Goal: Communication & Community: Share content

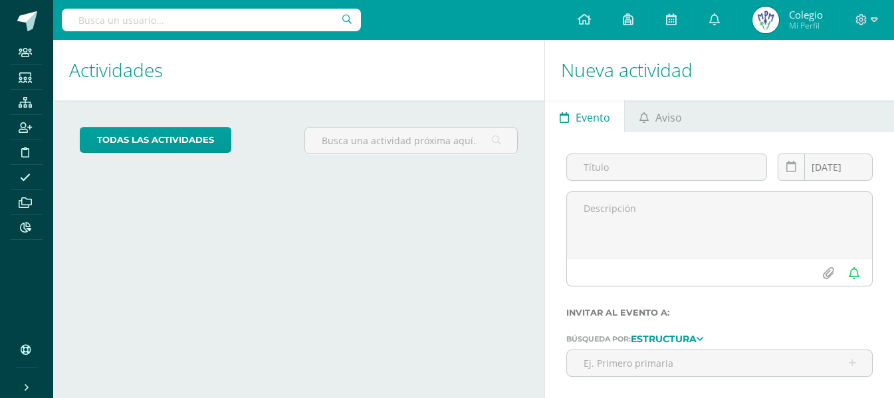
click at [616, 123] on link "Evento" at bounding box center [584, 116] width 79 height 32
click at [633, 118] on link "Aviso" at bounding box center [660, 116] width 71 height 32
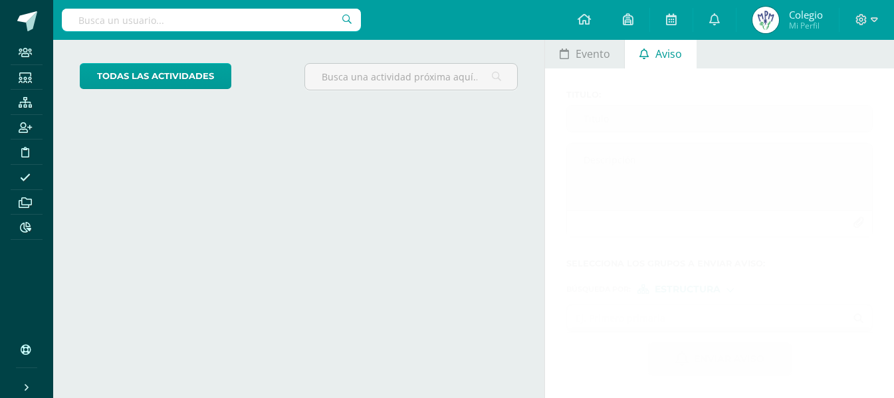
scroll to position [63, 0]
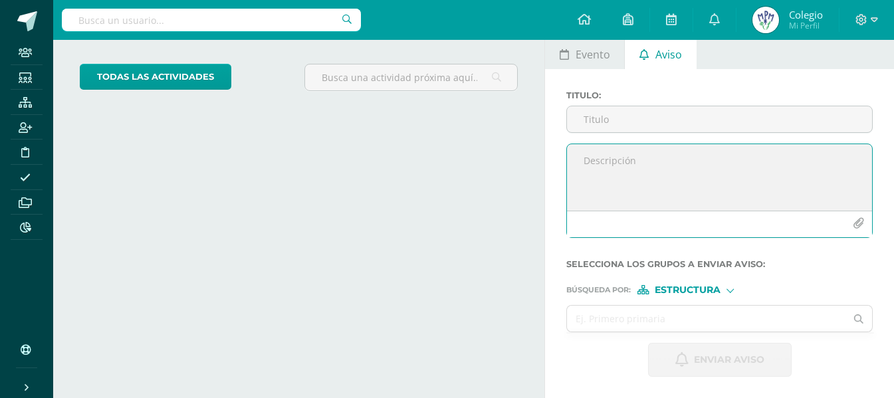
click at [583, 153] on textarea at bounding box center [719, 177] width 305 height 66
paste textarea "Estimados padres de familia: Reciban un cordial saludo. Les enviamos informació…"
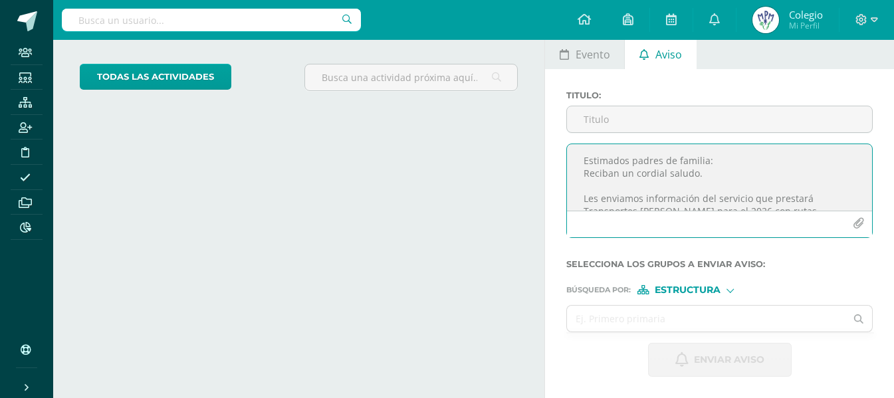
scroll to position [19, 0]
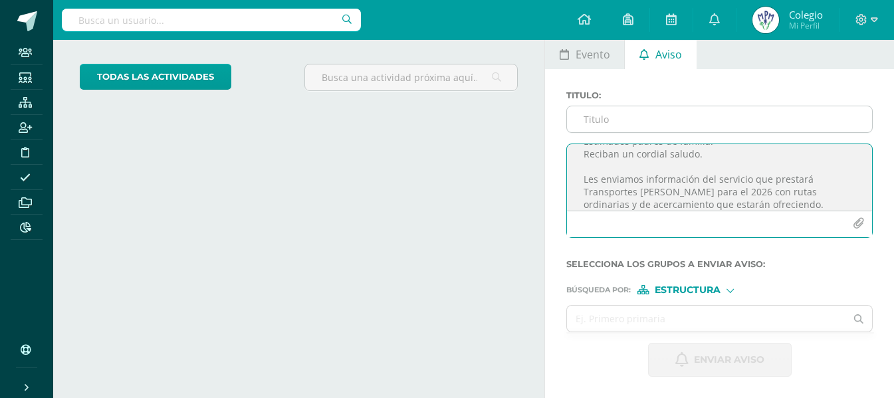
type textarea "Estimados padres de familia: Reciban un cordial saludo. Les enviamos informació…"
click at [633, 122] on input "Titulo :" at bounding box center [719, 119] width 305 height 26
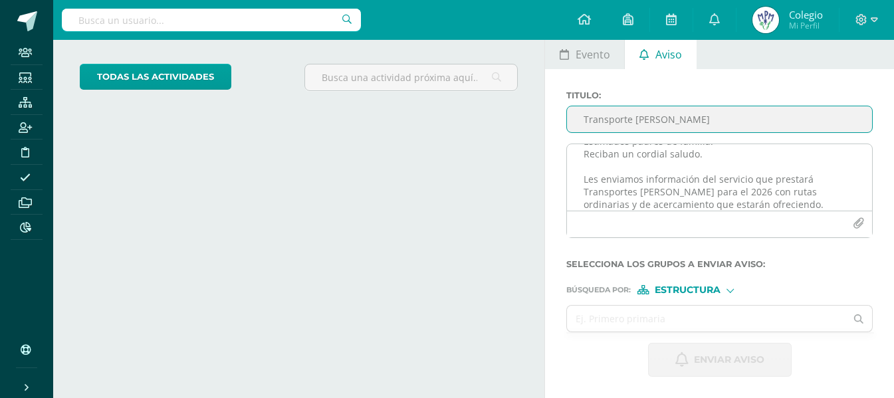
type input "Transporte [PERSON_NAME]"
click at [821, 225] on icon "button" at bounding box center [858, 223] width 11 height 11
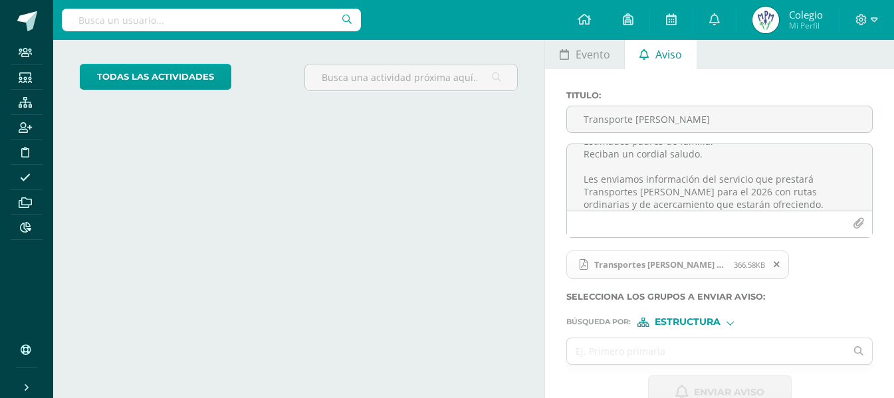
click at [673, 313] on div "Búsqueda por : Estructura Estructura Persona" at bounding box center [719, 317] width 306 height 20
click at [673, 322] on span "Estructura" at bounding box center [688, 321] width 66 height 7
click at [587, 349] on input "text" at bounding box center [706, 351] width 278 height 26
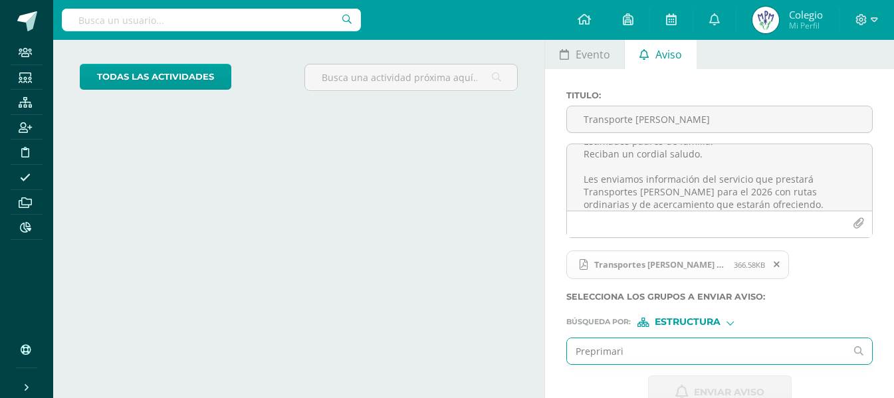
type input "Preprimaria"
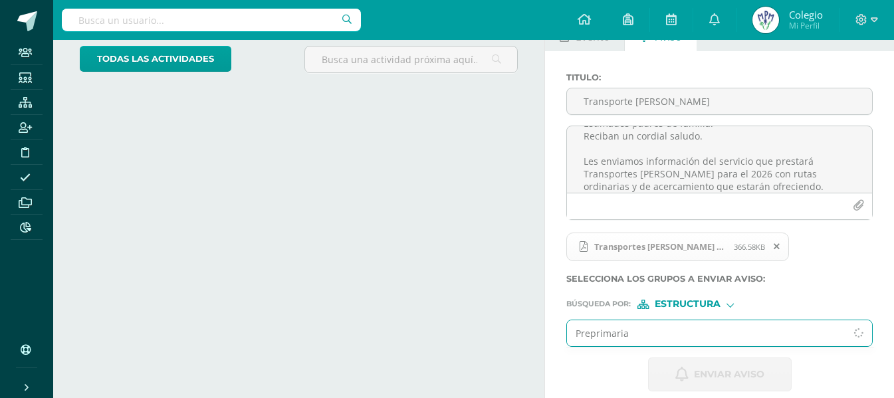
scroll to position [96, 0]
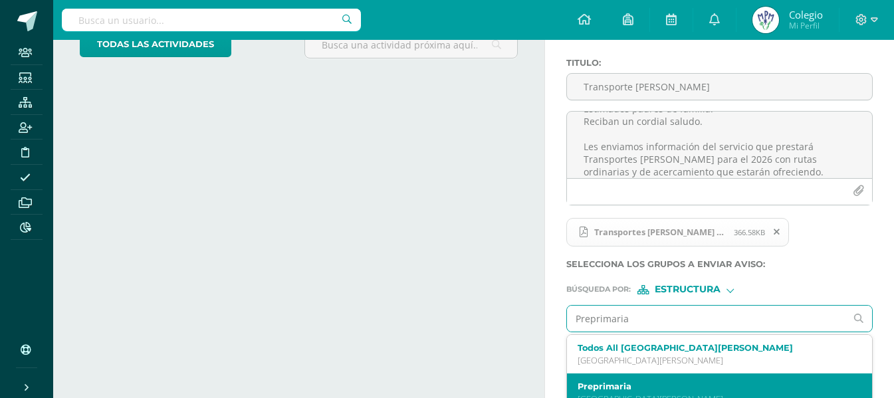
click at [645, 362] on div "Preprimaria [GEOGRAPHIC_DATA][PERSON_NAME]" at bounding box center [719, 393] width 305 height 39
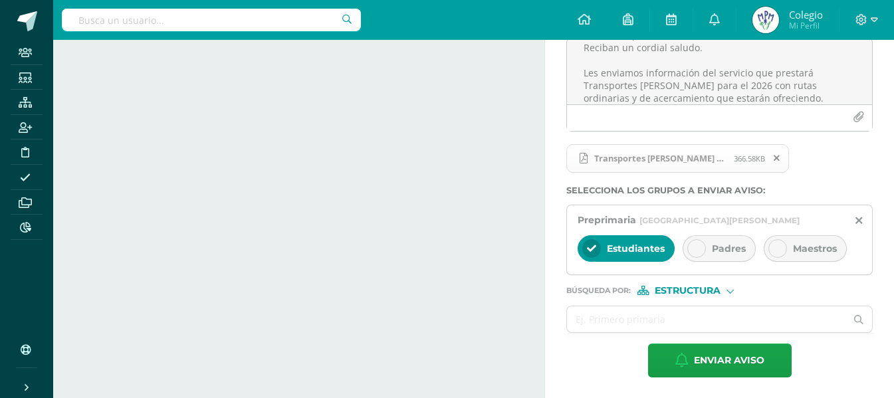
scroll to position [170, 0]
click at [728, 252] on span "Padres" at bounding box center [729, 248] width 34 height 12
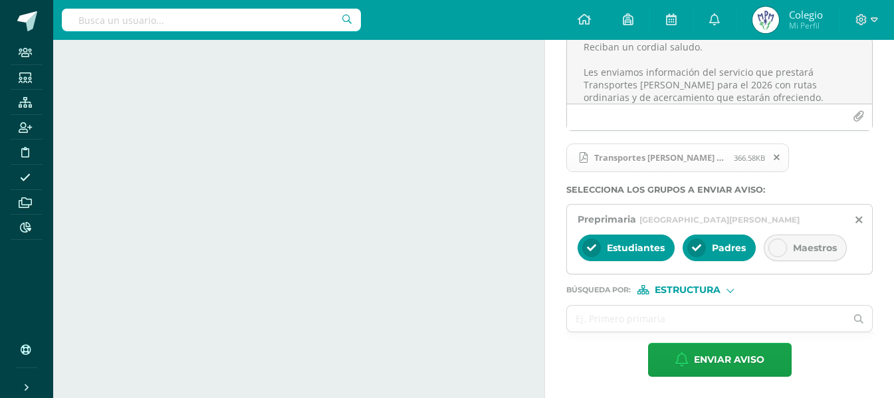
click at [643, 255] on div "Estudiantes" at bounding box center [626, 248] width 97 height 27
click at [658, 310] on input "text" at bounding box center [706, 319] width 278 height 26
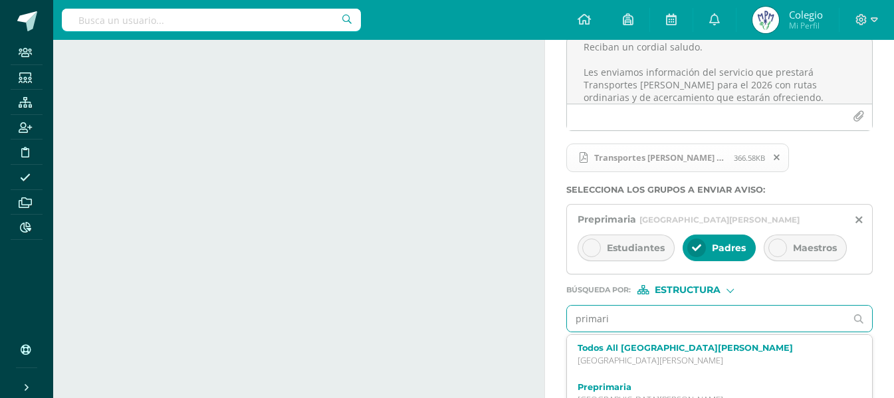
type input "primaria"
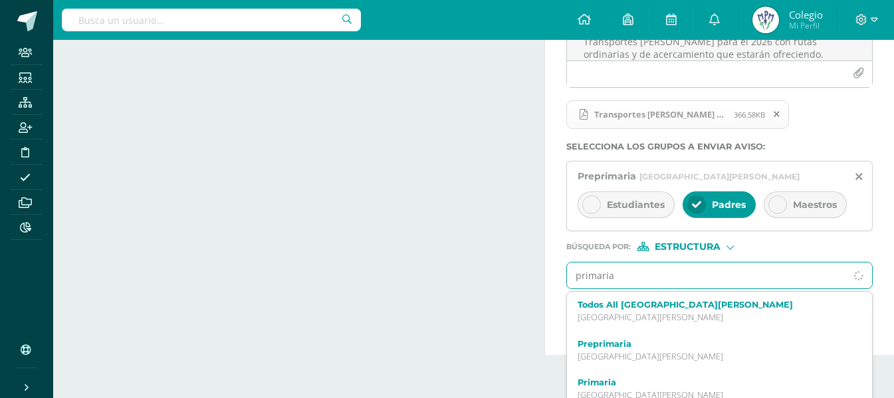
scroll to position [226, 0]
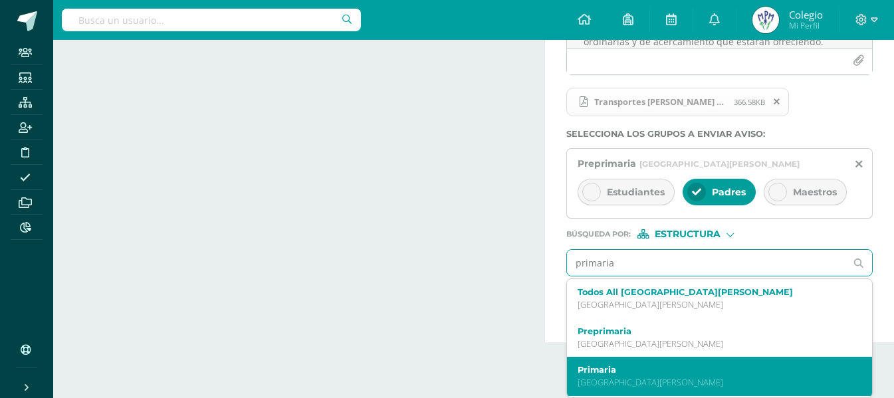
click at [664, 362] on label "Primaria" at bounding box center [714, 370] width 272 height 10
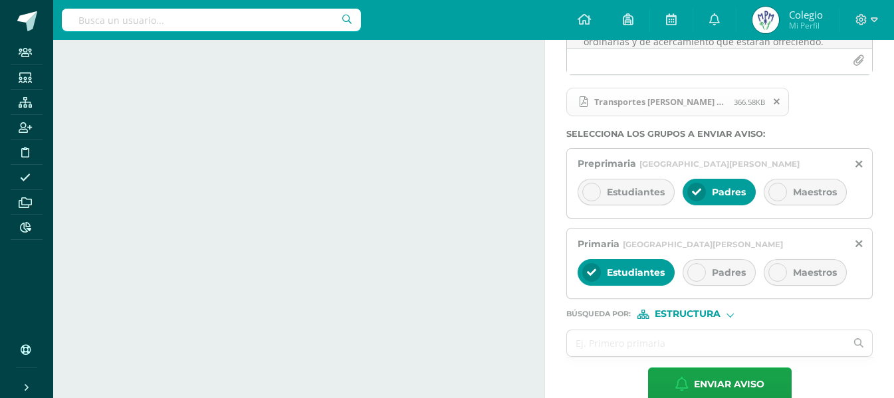
click at [713, 260] on div "Padres" at bounding box center [719, 272] width 73 height 27
click at [638, 269] on span "Estudiantes" at bounding box center [636, 273] width 58 height 12
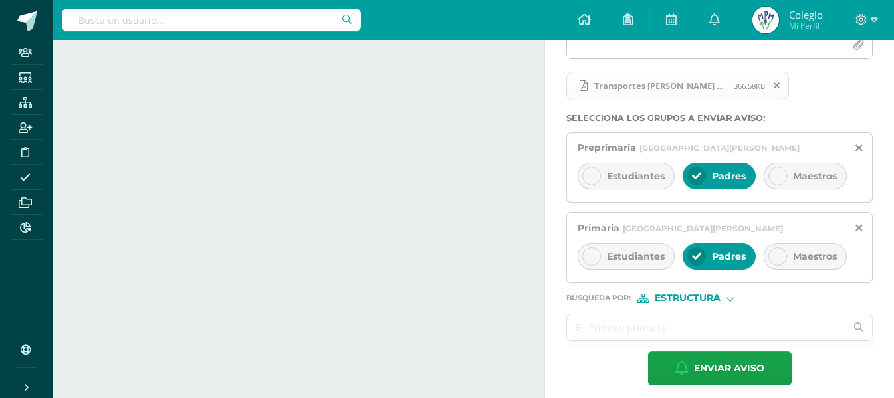
scroll to position [251, 0]
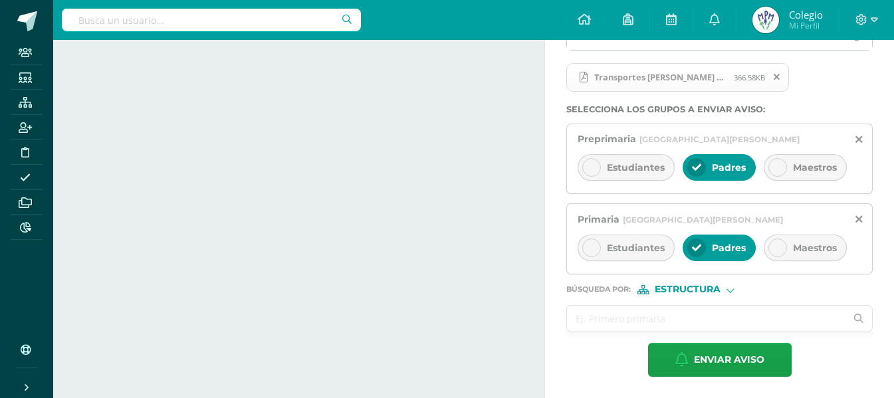
click at [633, 317] on input "text" at bounding box center [706, 319] width 278 height 26
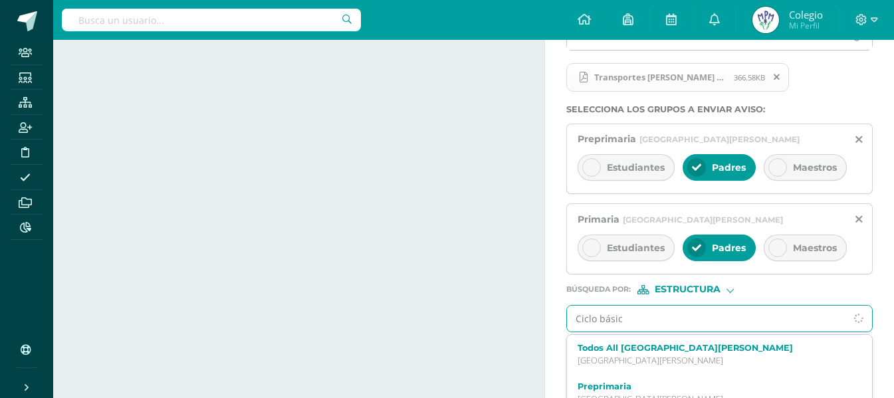
type input "Ciclo básico"
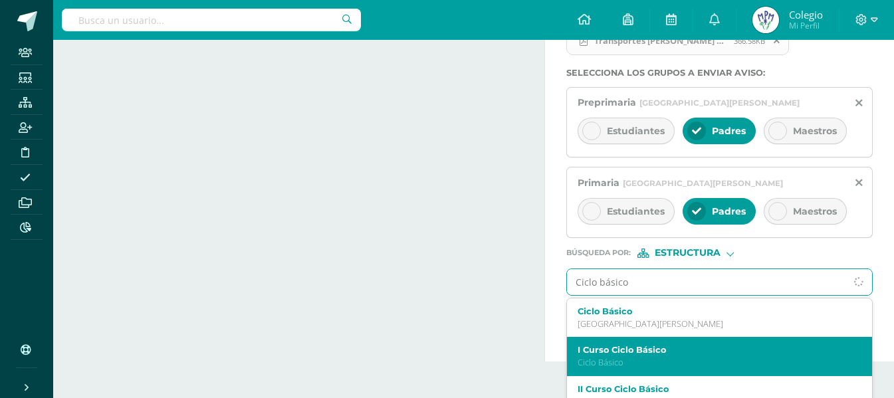
scroll to position [306, 0]
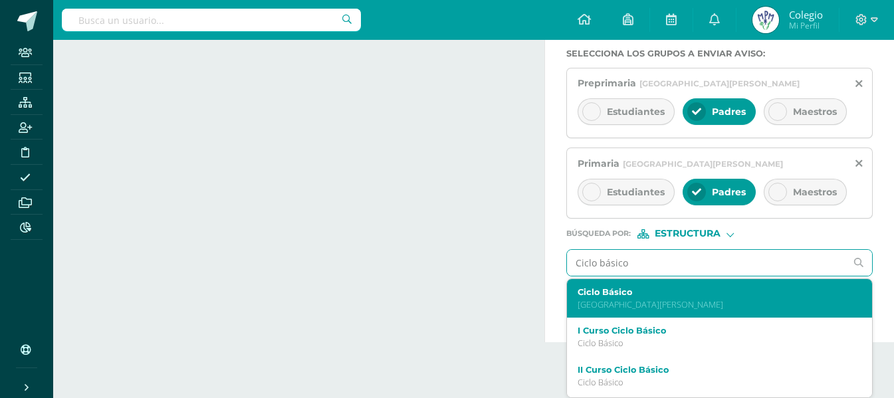
click at [642, 296] on label "Ciclo Básico" at bounding box center [714, 292] width 272 height 10
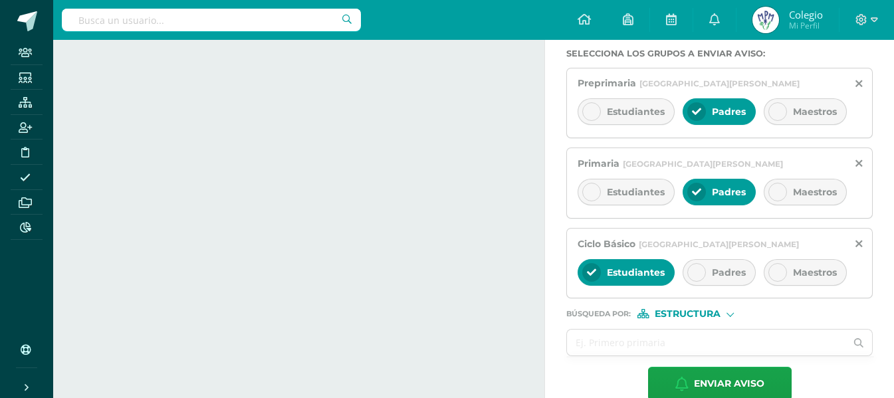
drag, startPoint x: 728, startPoint y: 283, endPoint x: 679, endPoint y: 283, distance: 49.8
click at [726, 282] on div "Padres" at bounding box center [719, 272] width 73 height 27
click at [641, 280] on div "Estudiantes" at bounding box center [626, 272] width 97 height 27
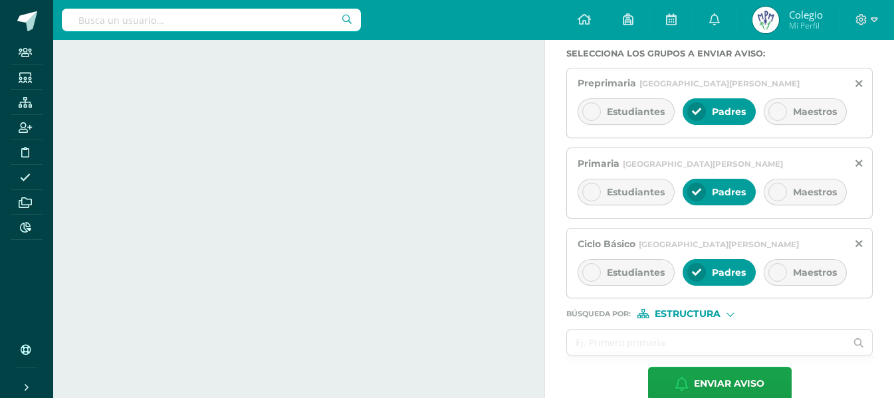
click at [697, 312] on span "Estructura" at bounding box center [688, 313] width 66 height 7
click at [608, 344] on input "text" at bounding box center [706, 343] width 278 height 26
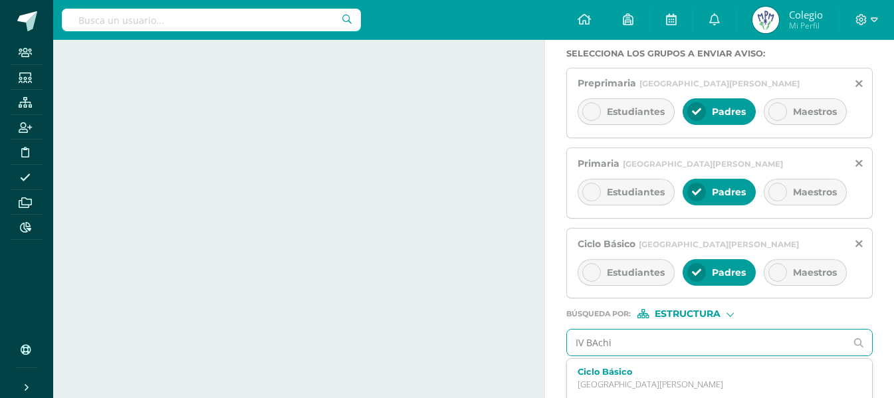
type input "IV BAchii"
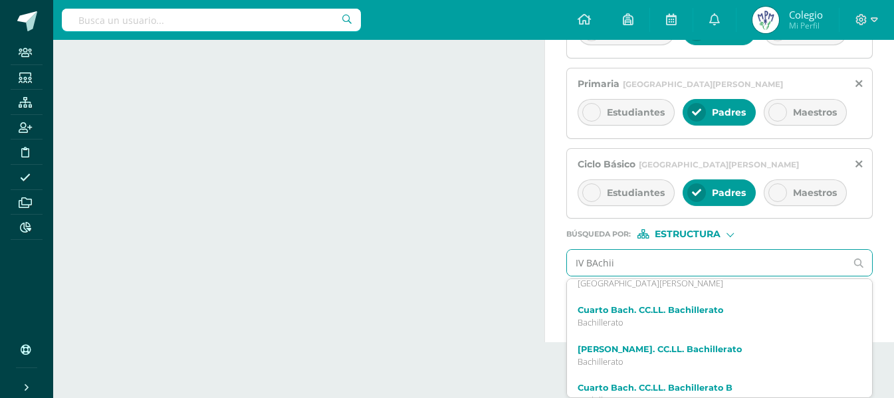
scroll to position [0, 0]
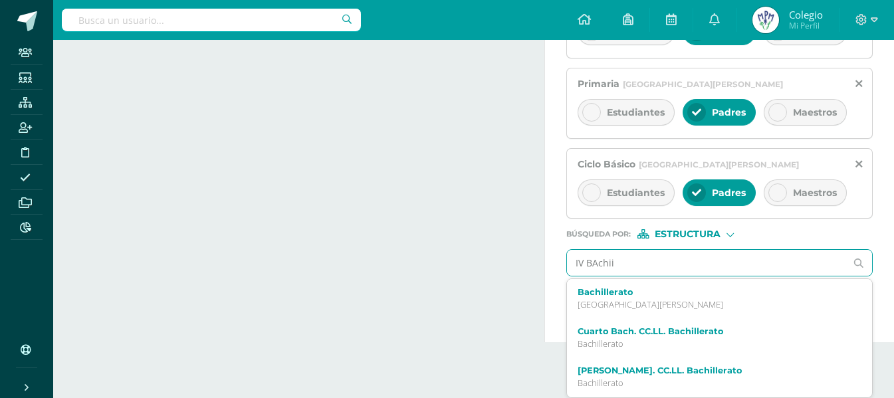
click at [654, 338] on div "Cuarto [PERSON_NAME]. CC.LL. Bachillerato Bachillerato" at bounding box center [714, 337] width 272 height 23
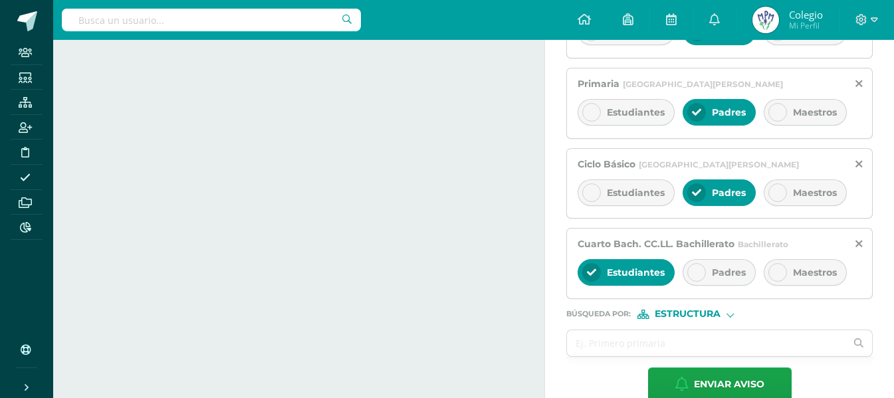
click at [695, 270] on icon at bounding box center [696, 272] width 9 height 9
click at [623, 269] on span "Estudiantes" at bounding box center [636, 273] width 58 height 12
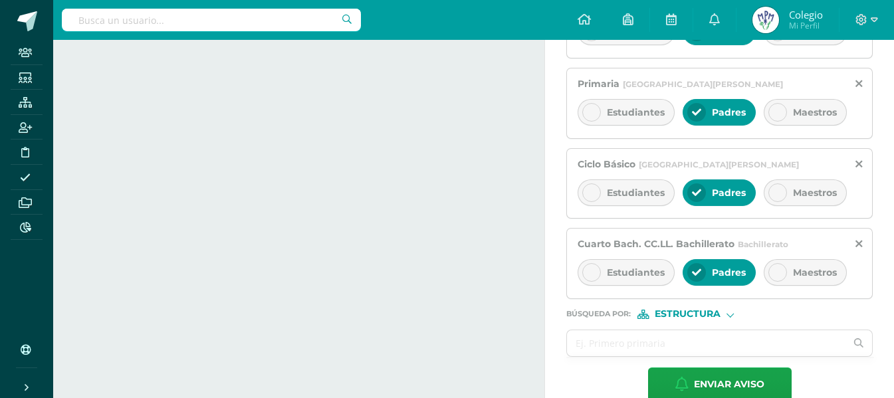
click at [709, 310] on span "Estructura" at bounding box center [688, 313] width 66 height 7
click at [687, 350] on span "Persona" at bounding box center [693, 348] width 48 height 7
click at [634, 348] on input "text" at bounding box center [706, 343] width 278 height 26
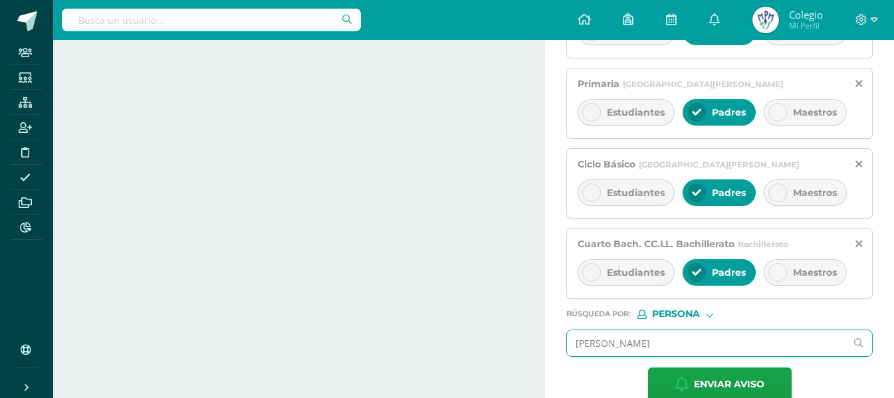
type input "[PERSON_NAME]"
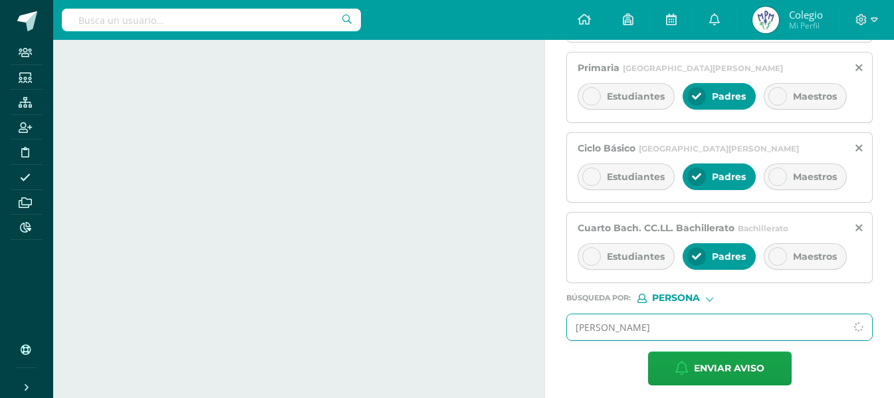
scroll to position [411, 0]
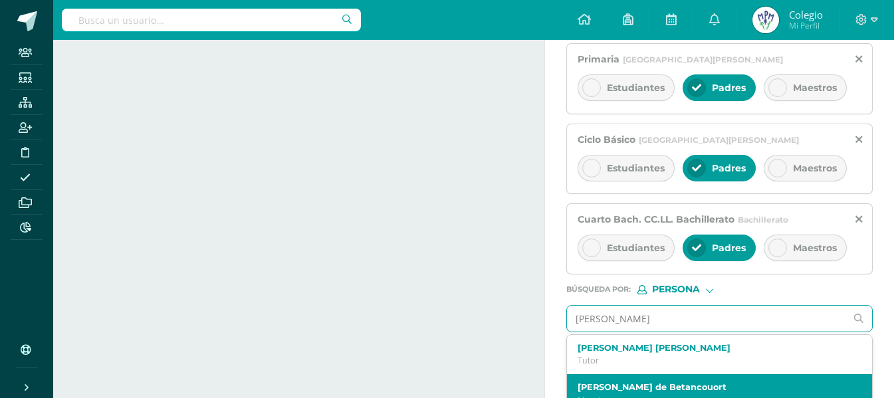
click at [626, 362] on label "[PERSON_NAME] de Betancouort" at bounding box center [714, 387] width 272 height 10
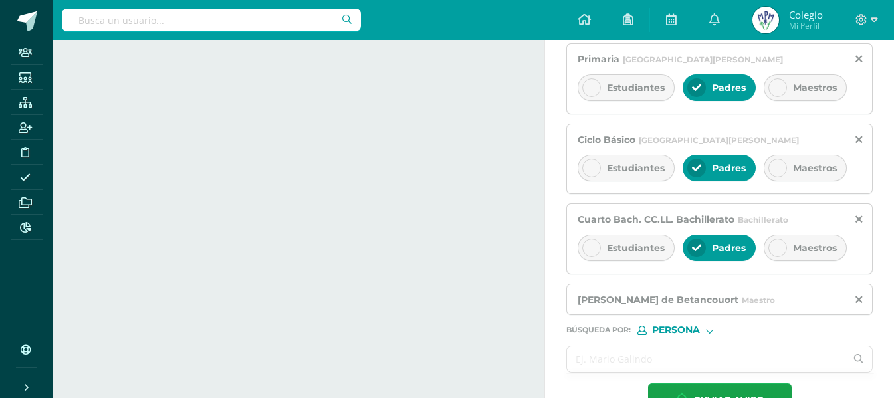
click at [637, 353] on input "text" at bounding box center [706, 359] width 278 height 26
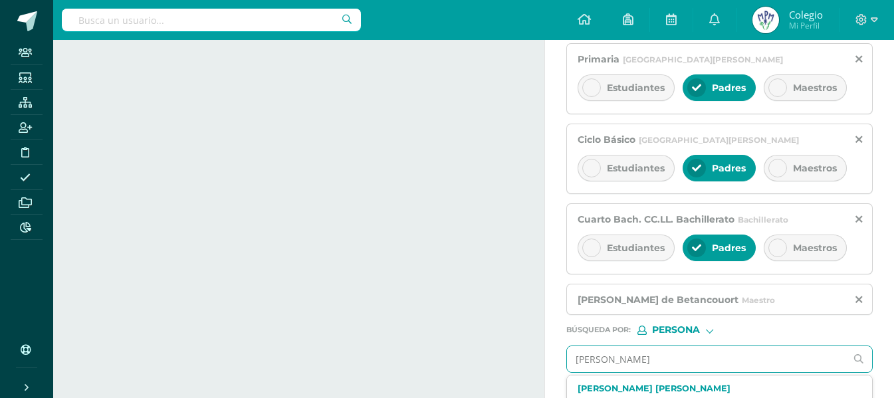
type input "[PERSON_NAME]"
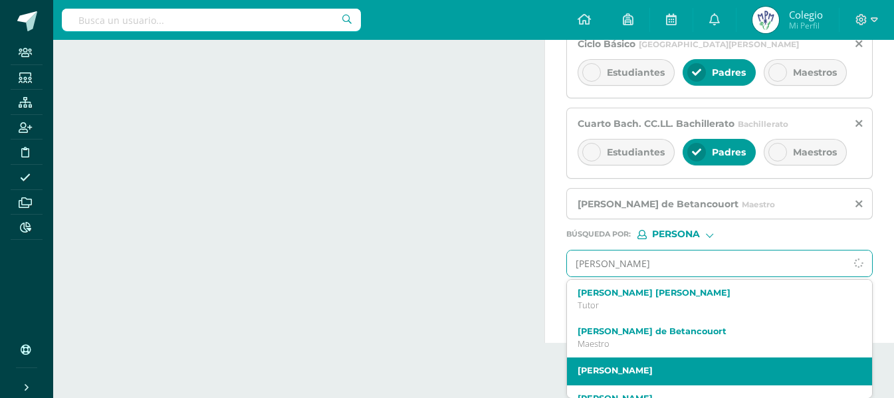
scroll to position [507, 0]
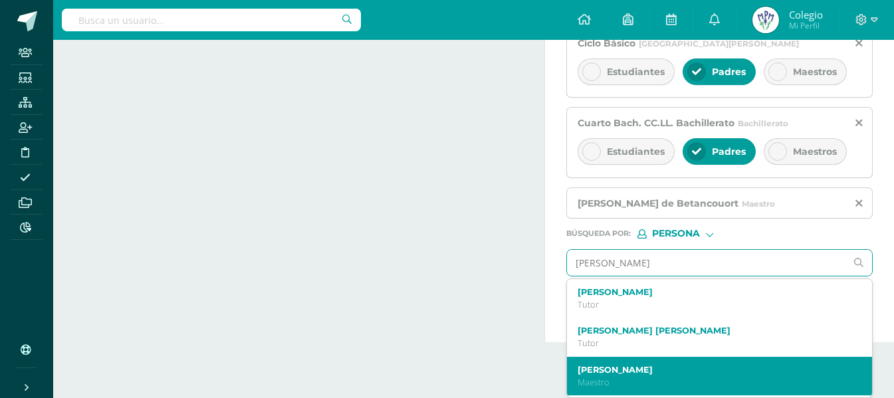
click at [666, 362] on label "[PERSON_NAME]" at bounding box center [714, 370] width 272 height 10
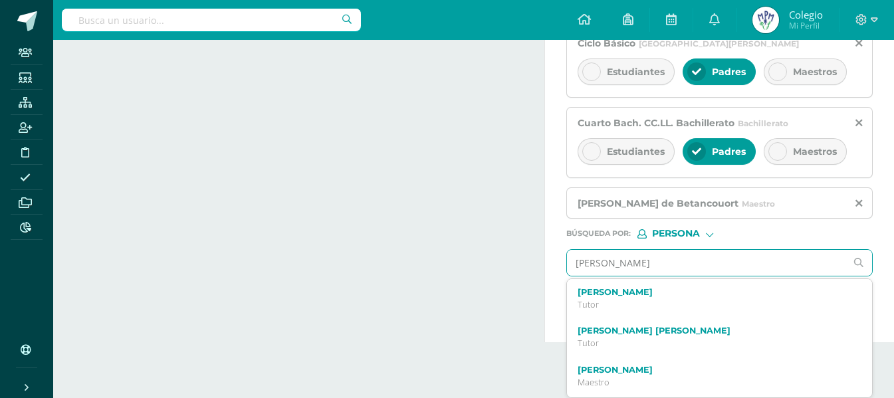
scroll to position [491, 0]
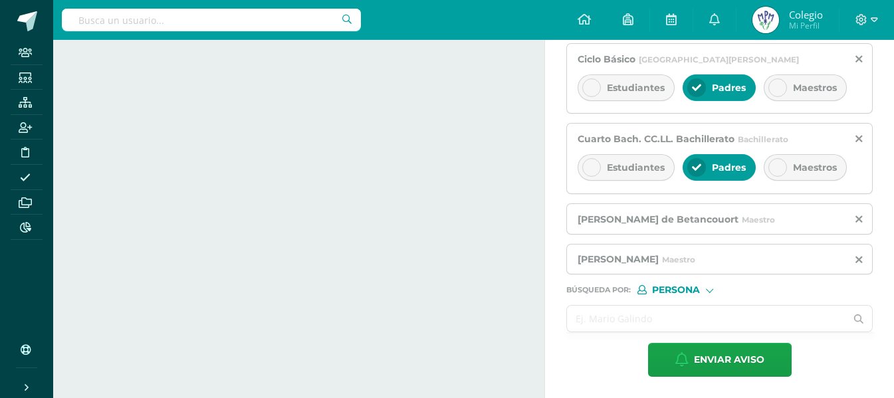
click at [624, 324] on input "text" at bounding box center [706, 319] width 278 height 26
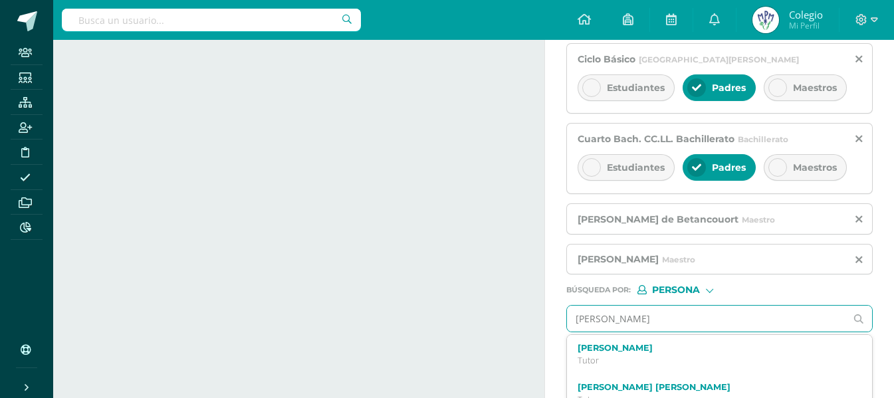
type input "[PERSON_NAME]"
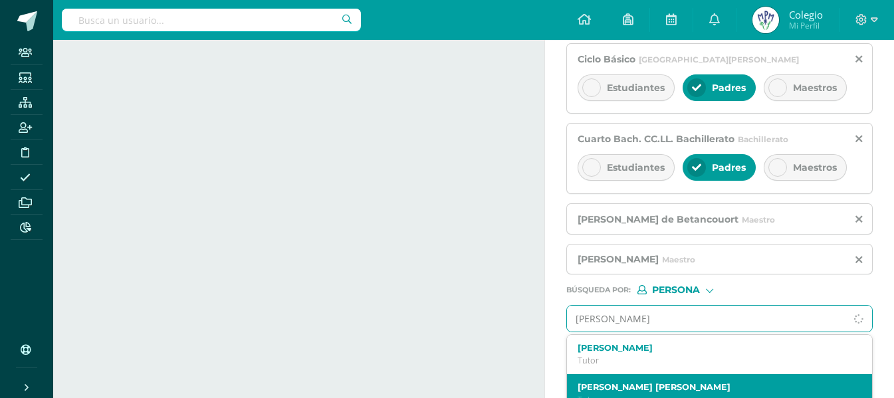
scroll to position [547, 0]
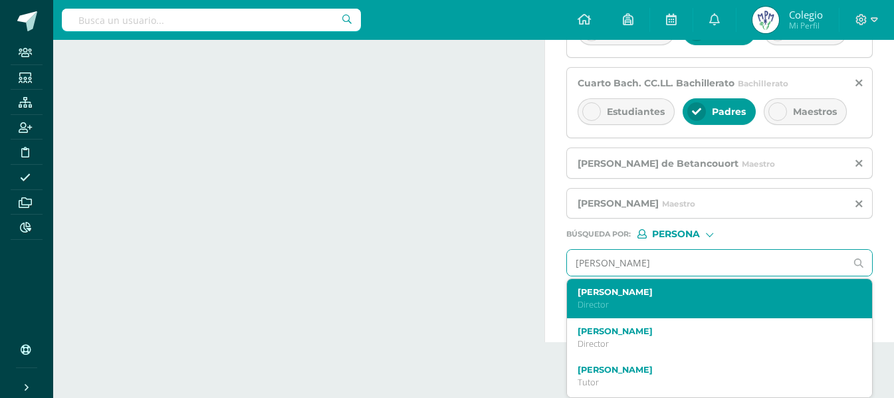
click at [661, 300] on p "Director" at bounding box center [714, 304] width 272 height 11
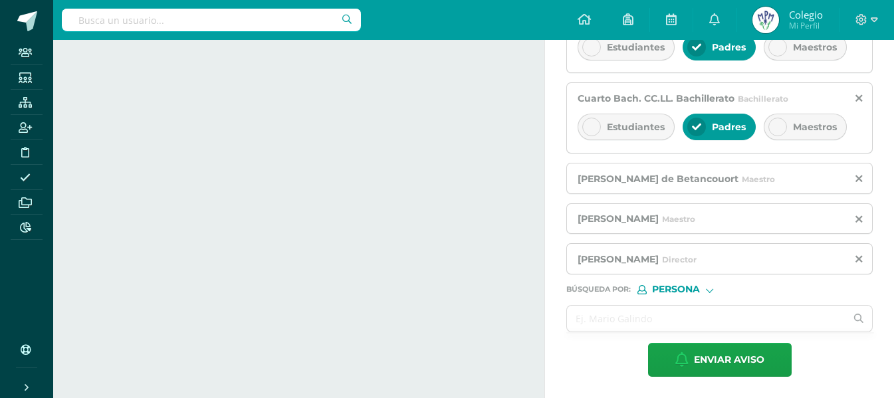
scroll to position [532, 0]
drag, startPoint x: 618, startPoint y: 304, endPoint x: 615, endPoint y: 316, distance: 12.4
click at [615, 316] on input "text" at bounding box center [706, 319] width 278 height 26
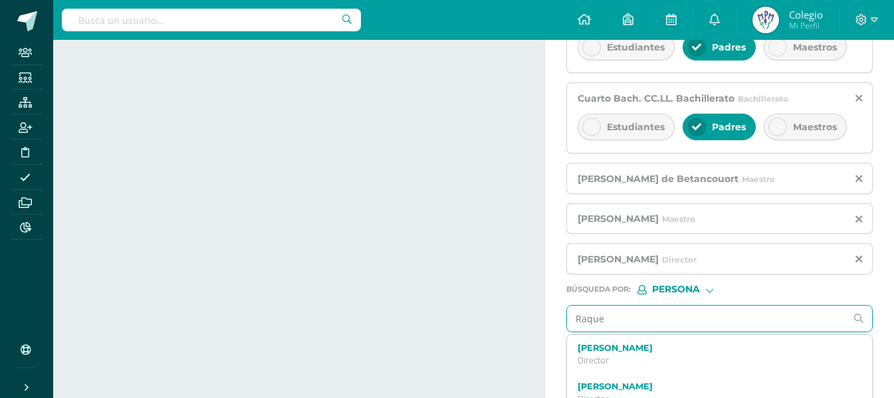
type input "[PERSON_NAME]"
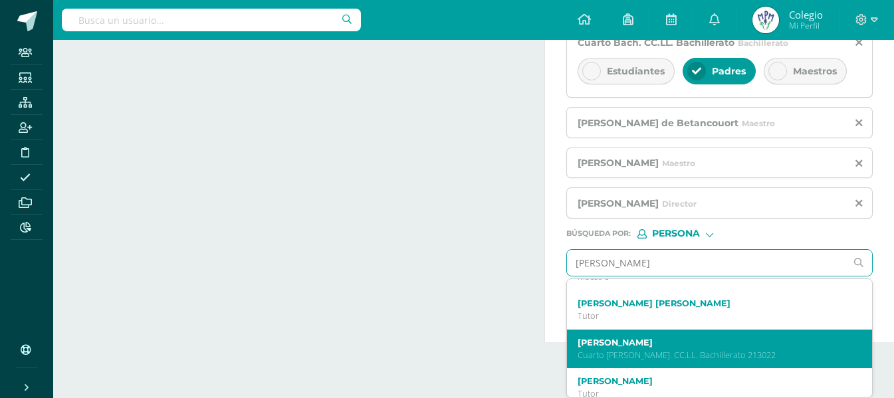
scroll to position [133, 0]
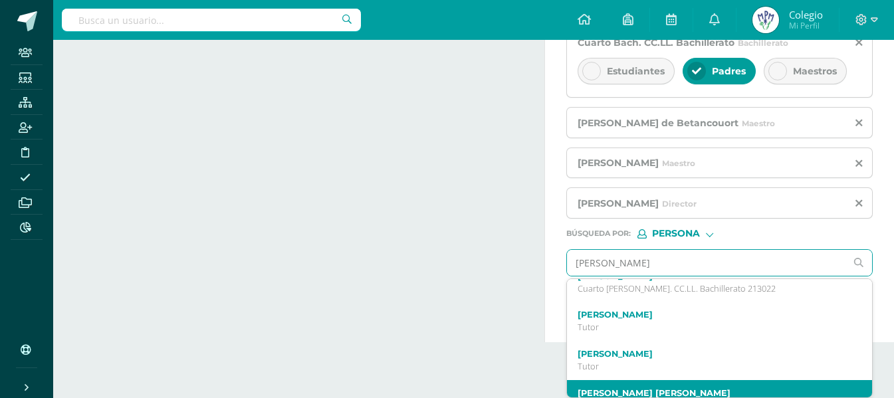
click at [675, 362] on label "[PERSON_NAME] [PERSON_NAME]" at bounding box center [714, 393] width 272 height 10
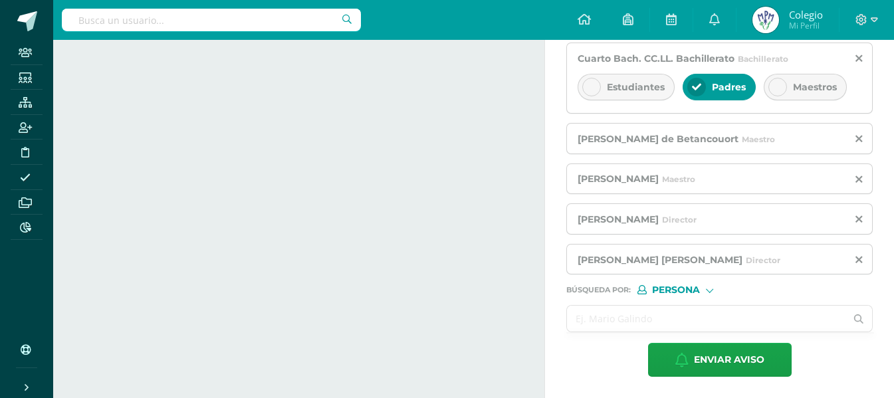
click at [609, 330] on input "text" at bounding box center [706, 319] width 278 height 26
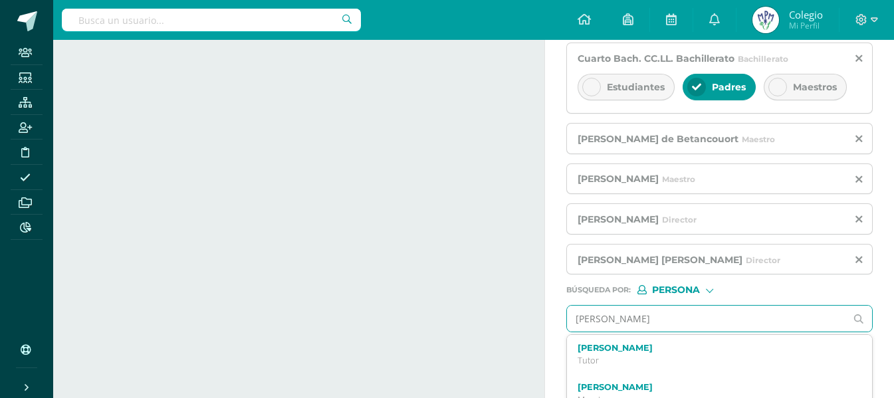
type input "[PERSON_NAME]"
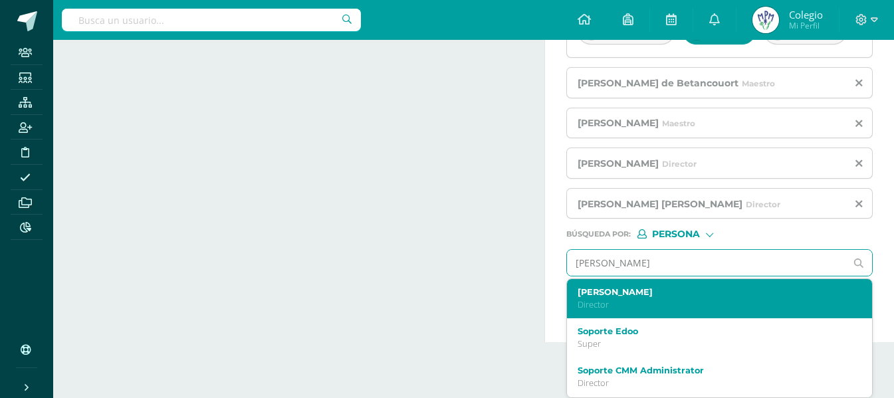
click at [643, 296] on label "[PERSON_NAME]" at bounding box center [714, 292] width 272 height 10
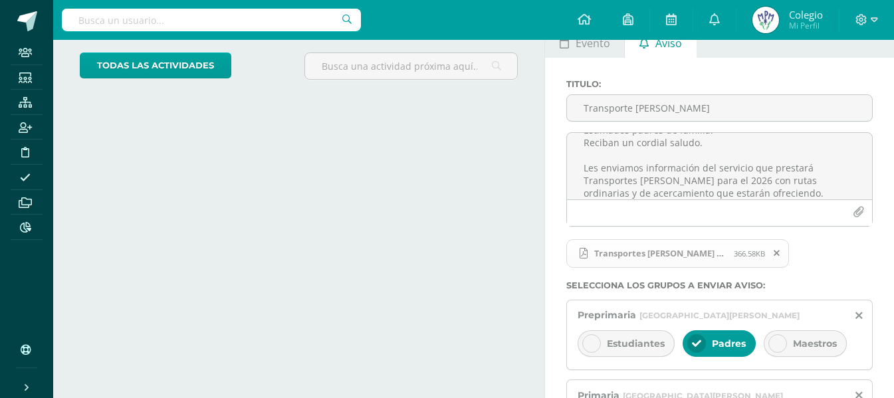
scroll to position [0, 0]
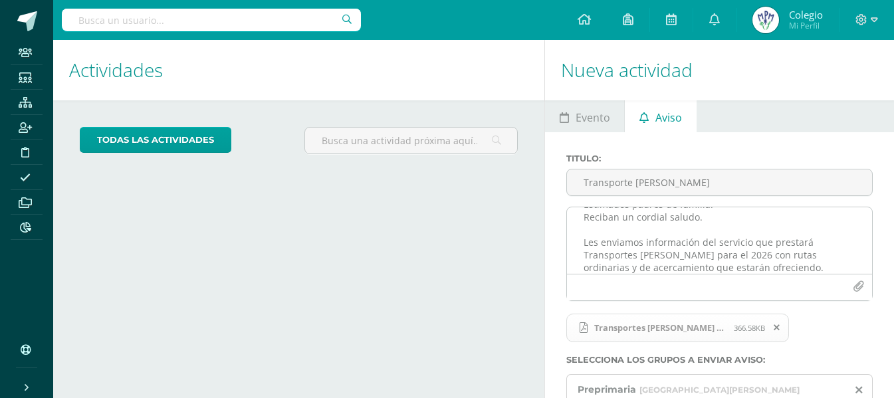
click at [656, 243] on textarea "Estimados padres de familia: Reciban un cordial saludo. Les enviamos informació…" at bounding box center [719, 240] width 305 height 66
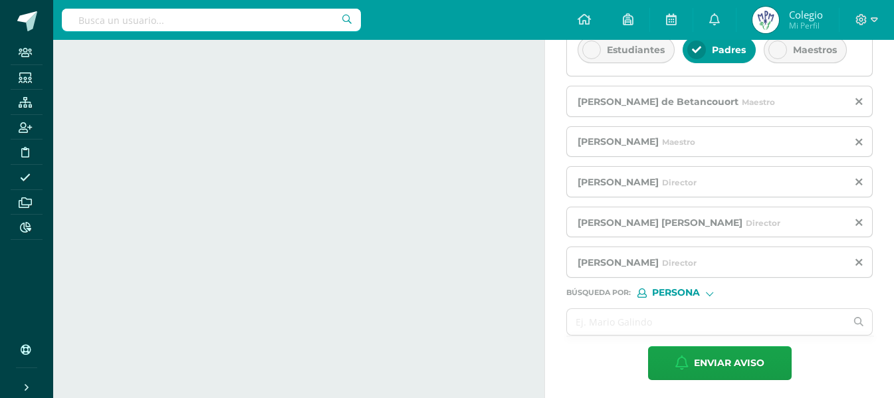
scroll to position [612, 0]
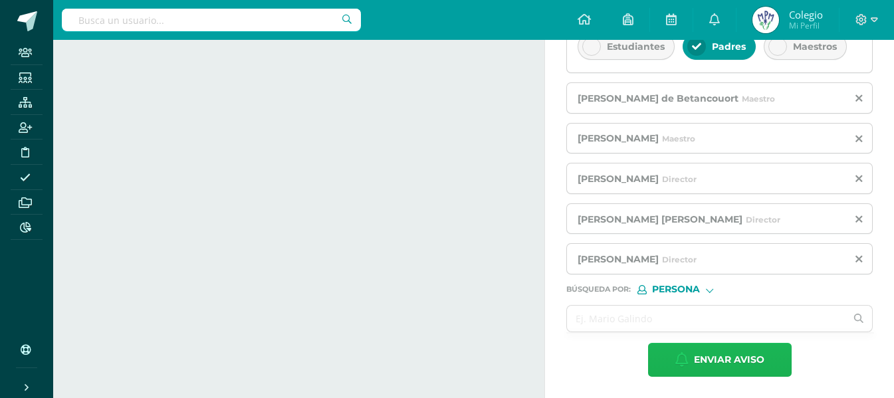
click at [714, 362] on span "Enviar aviso" at bounding box center [729, 360] width 70 height 33
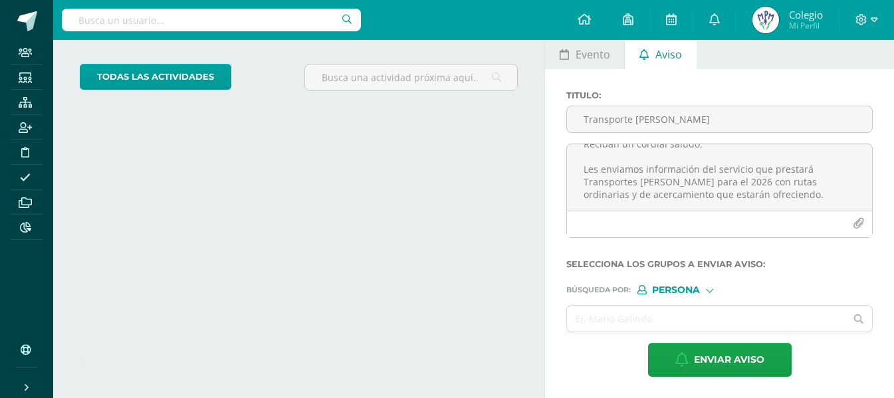
scroll to position [0, 0]
